Goal: Information Seeking & Learning: Learn about a topic

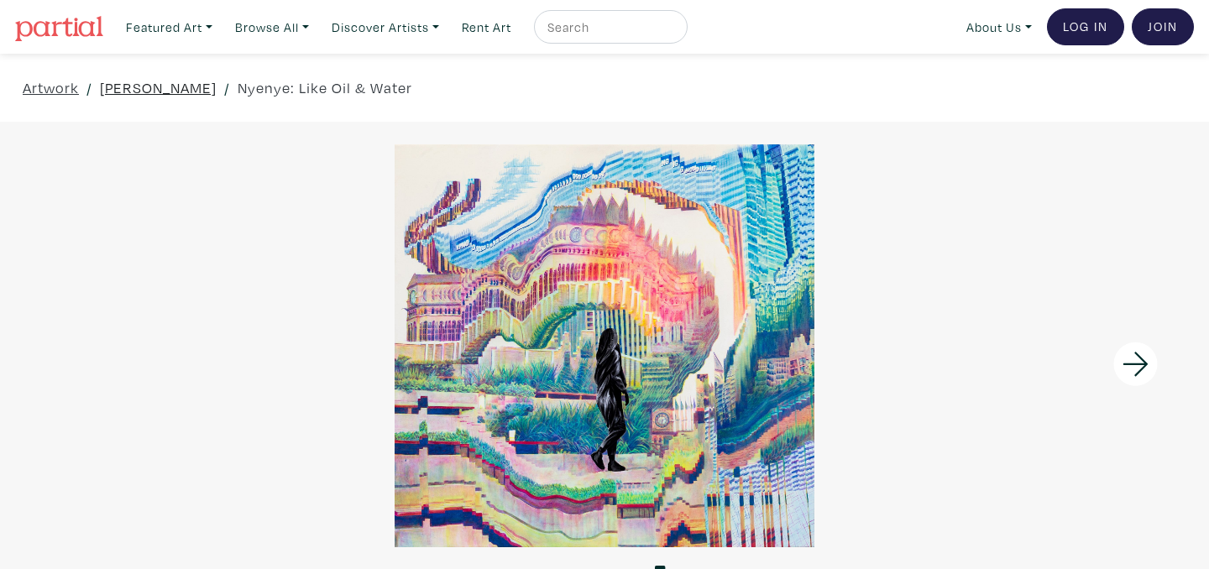
click at [196, 91] on link "[PERSON_NAME]" at bounding box center [158, 87] width 117 height 23
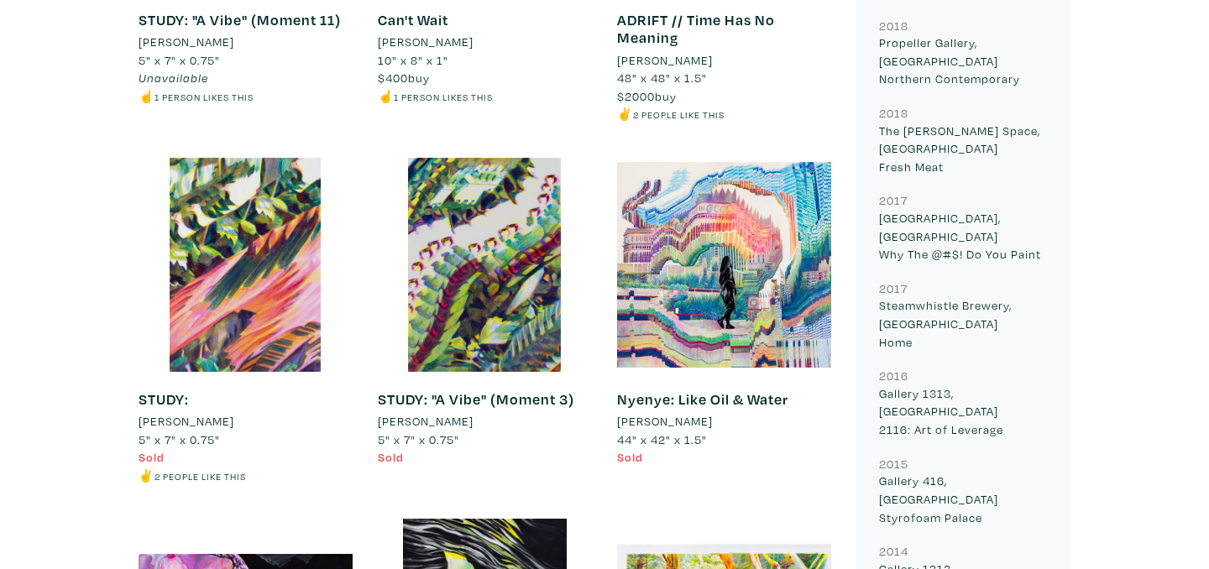
scroll to position [1186, 0]
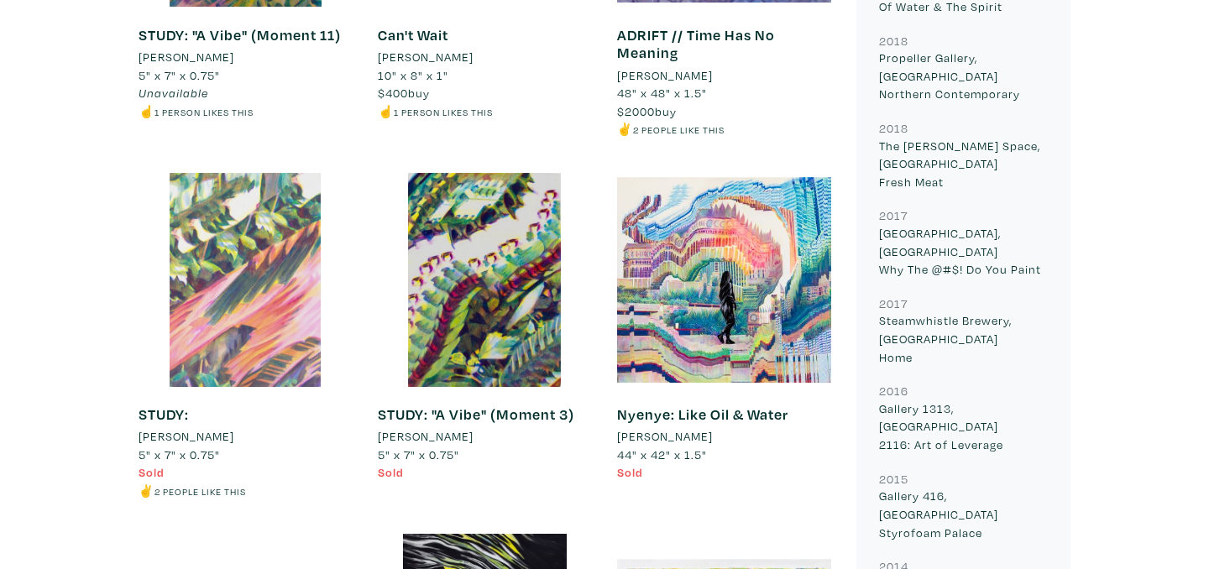
click at [289, 292] on div at bounding box center [246, 280] width 214 height 214
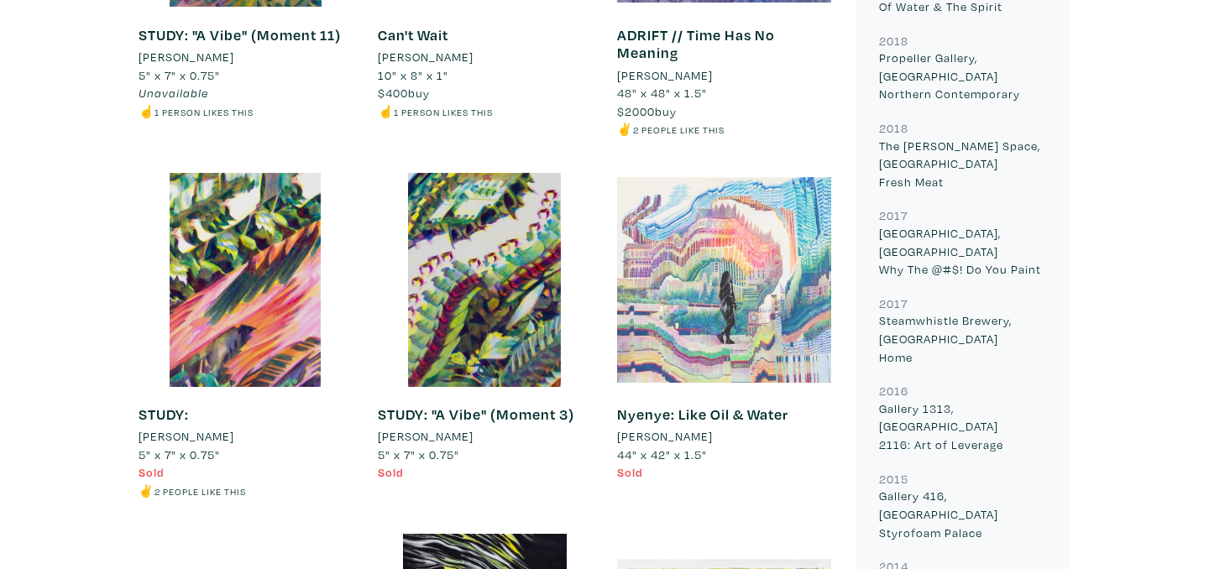
click at [701, 234] on div at bounding box center [724, 280] width 214 height 214
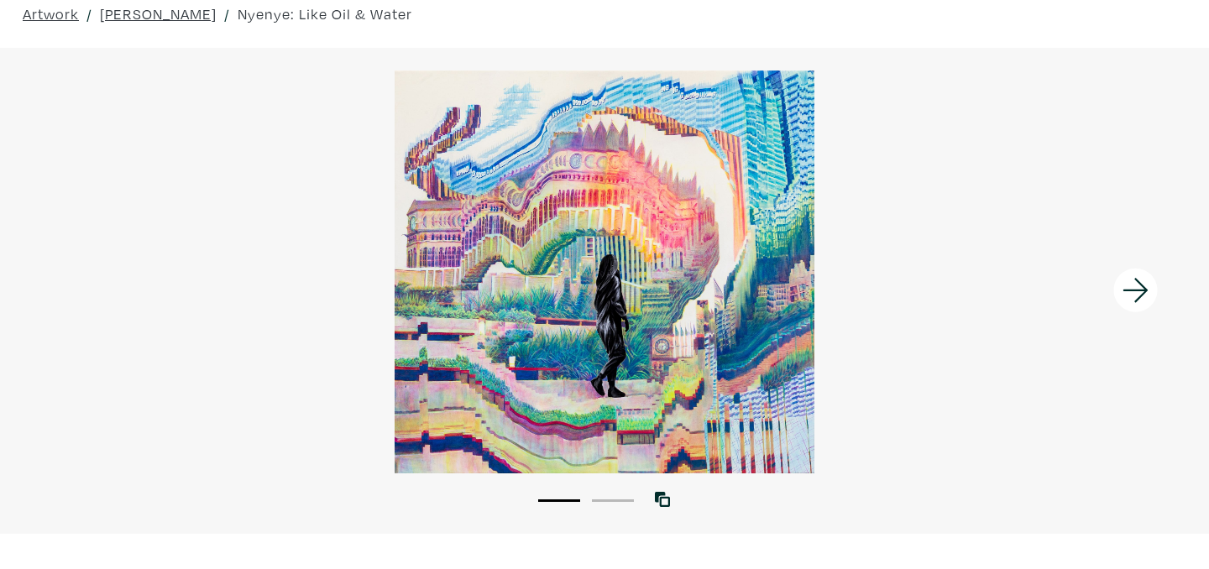
scroll to position [81, 0]
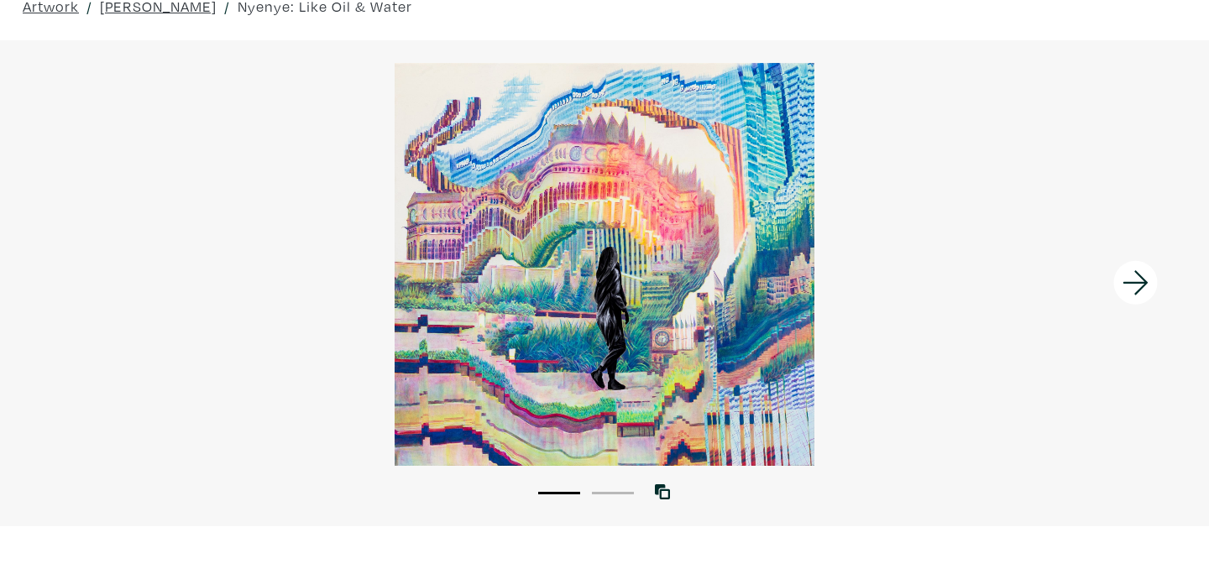
click at [627, 291] on div at bounding box center [604, 264] width 1209 height 403
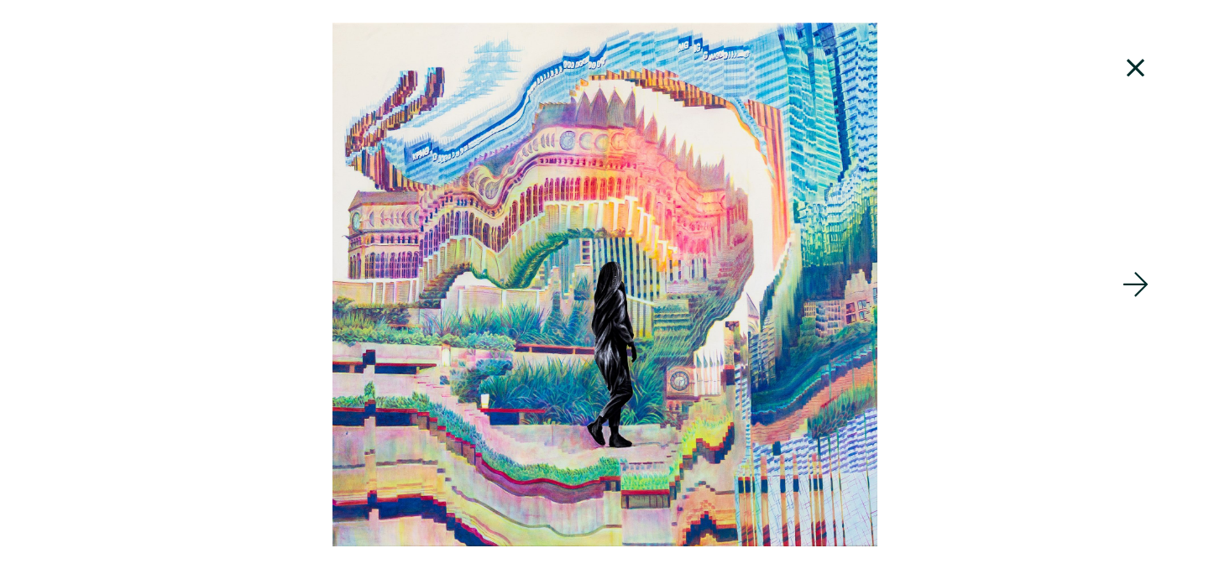
click at [627, 291] on div at bounding box center [604, 285] width 1209 height 524
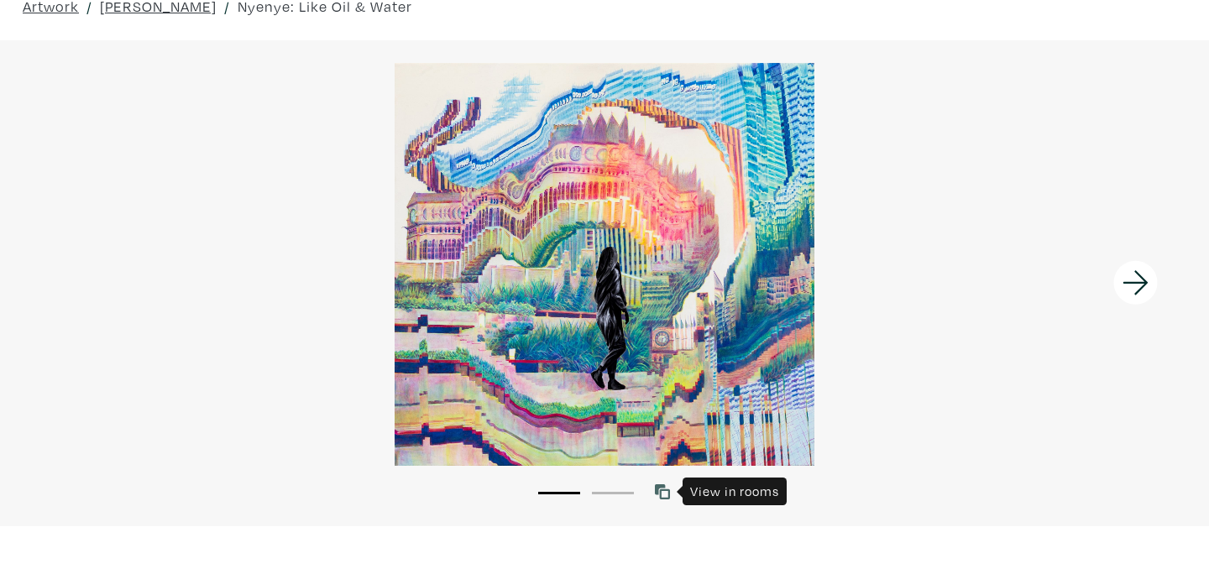
click at [667, 493] on icon at bounding box center [662, 491] width 15 height 15
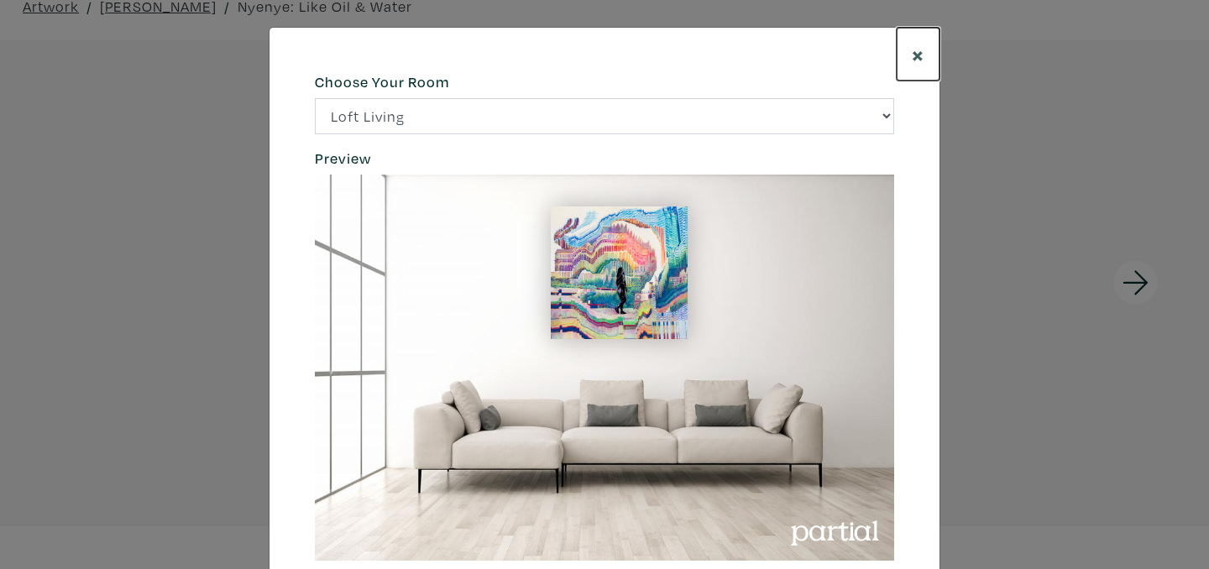
click at [917, 53] on span "×" at bounding box center [918, 53] width 13 height 29
